Goal: Task Accomplishment & Management: Use online tool/utility

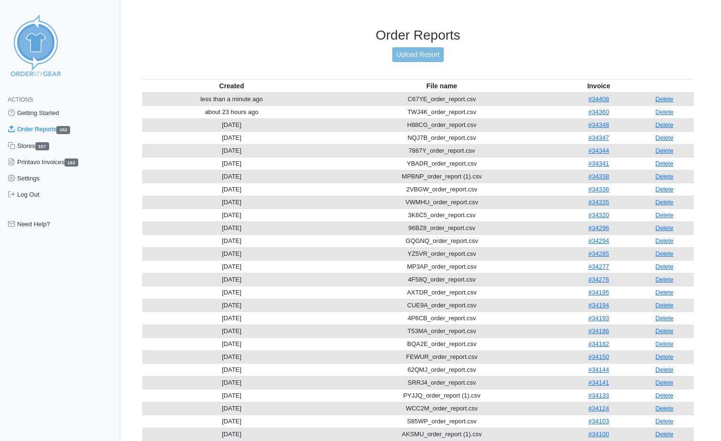
click at [407, 50] on link "Upload Report" at bounding box center [418, 54] width 52 height 15
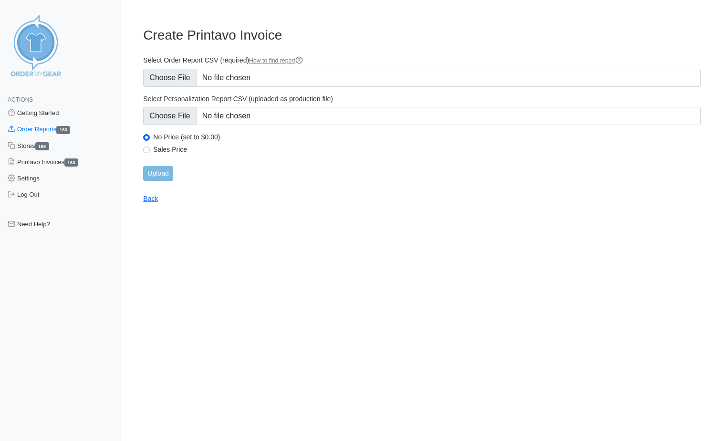
type input "C:\fakepath\7PQ3X_order_report.csv"
click at [165, 173] on input "Upload" at bounding box center [158, 173] width 30 height 15
